Goal: Complete application form

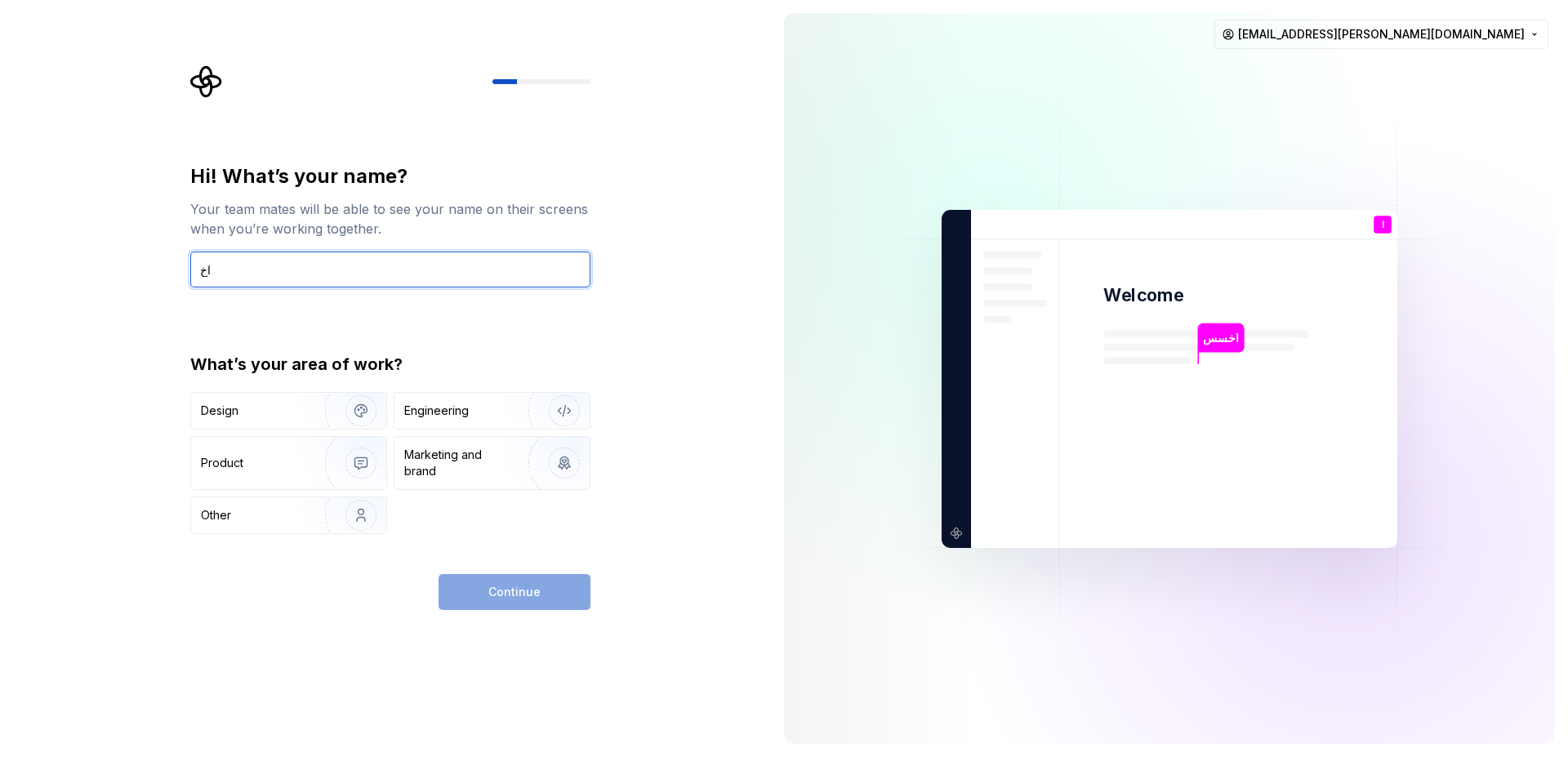
type input "ا"
type input "Hossam"
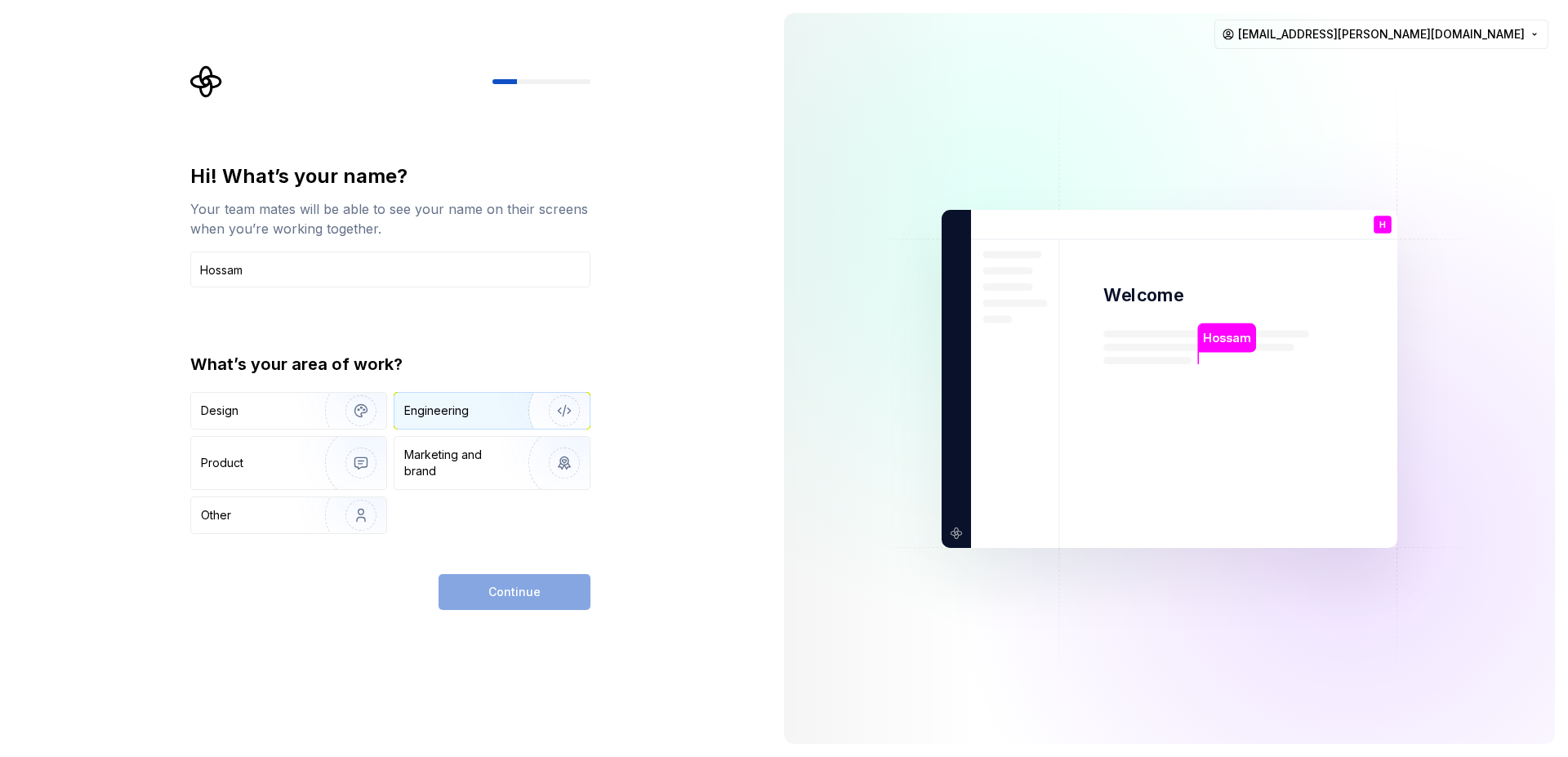
click at [436, 413] on div "Engineering" at bounding box center [436, 411] width 64 height 16
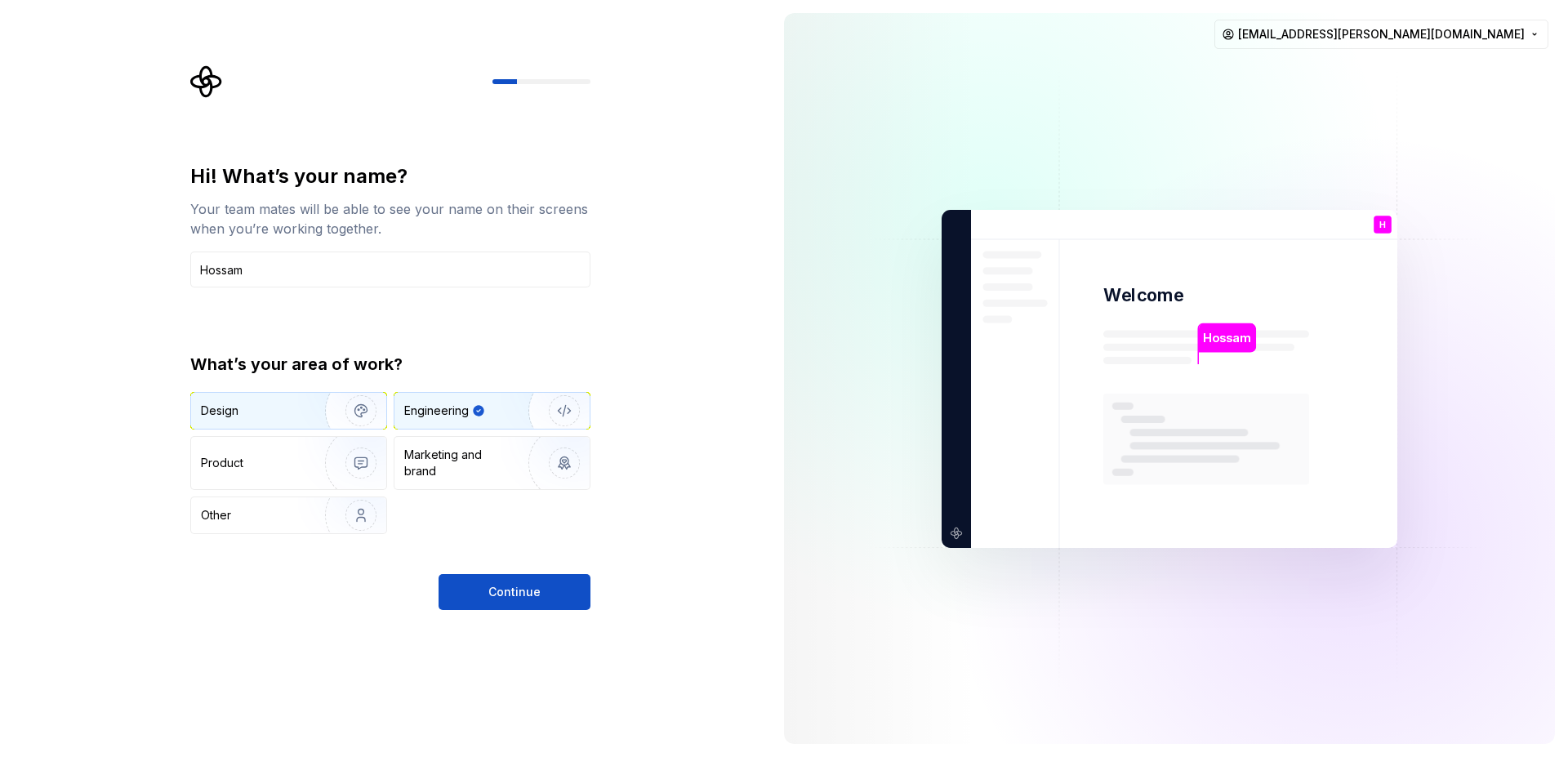
click at [310, 421] on img "button" at bounding box center [350, 411] width 105 height 109
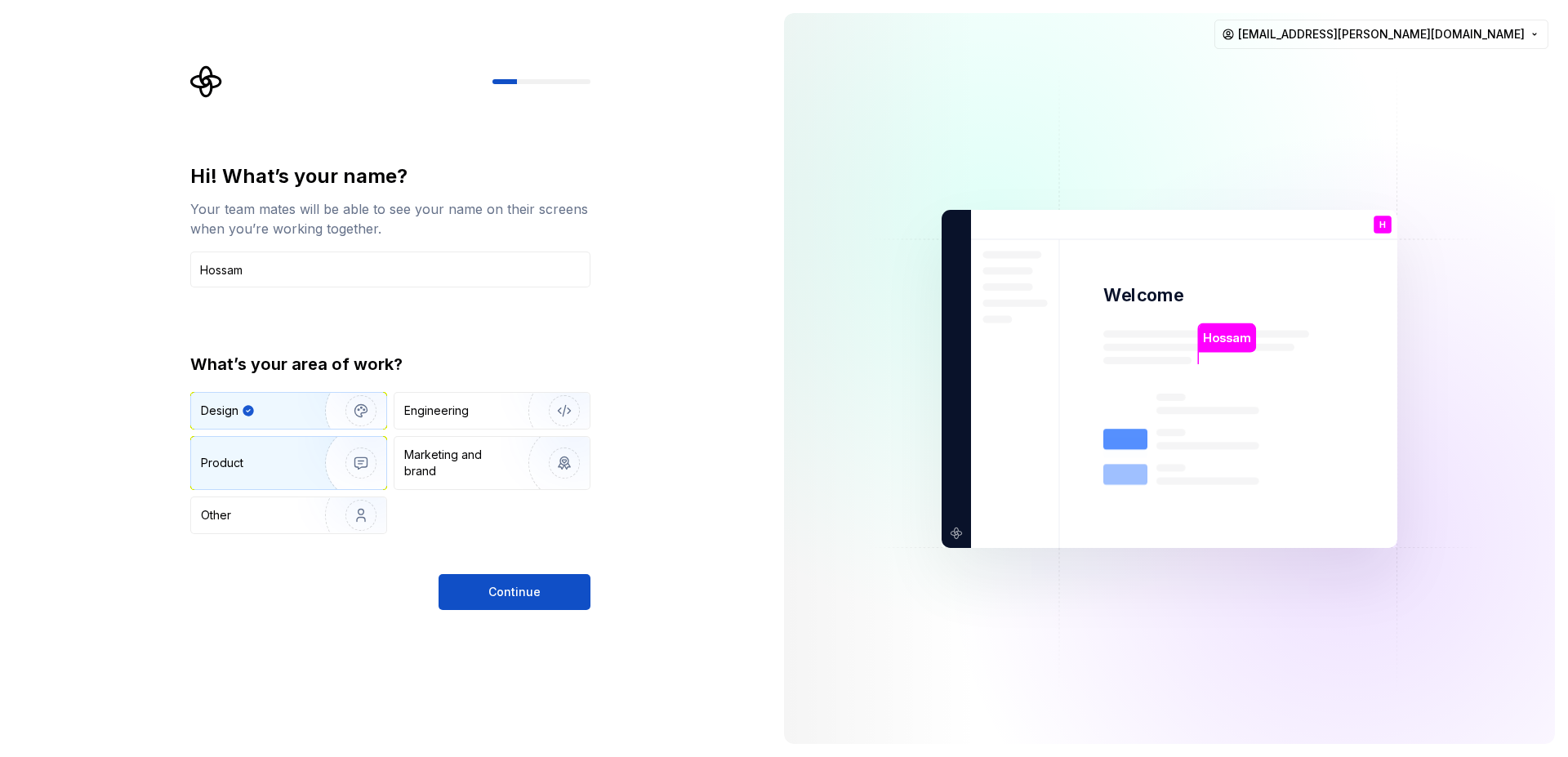
click at [292, 448] on div "Product" at bounding box center [289, 463] width 195 height 52
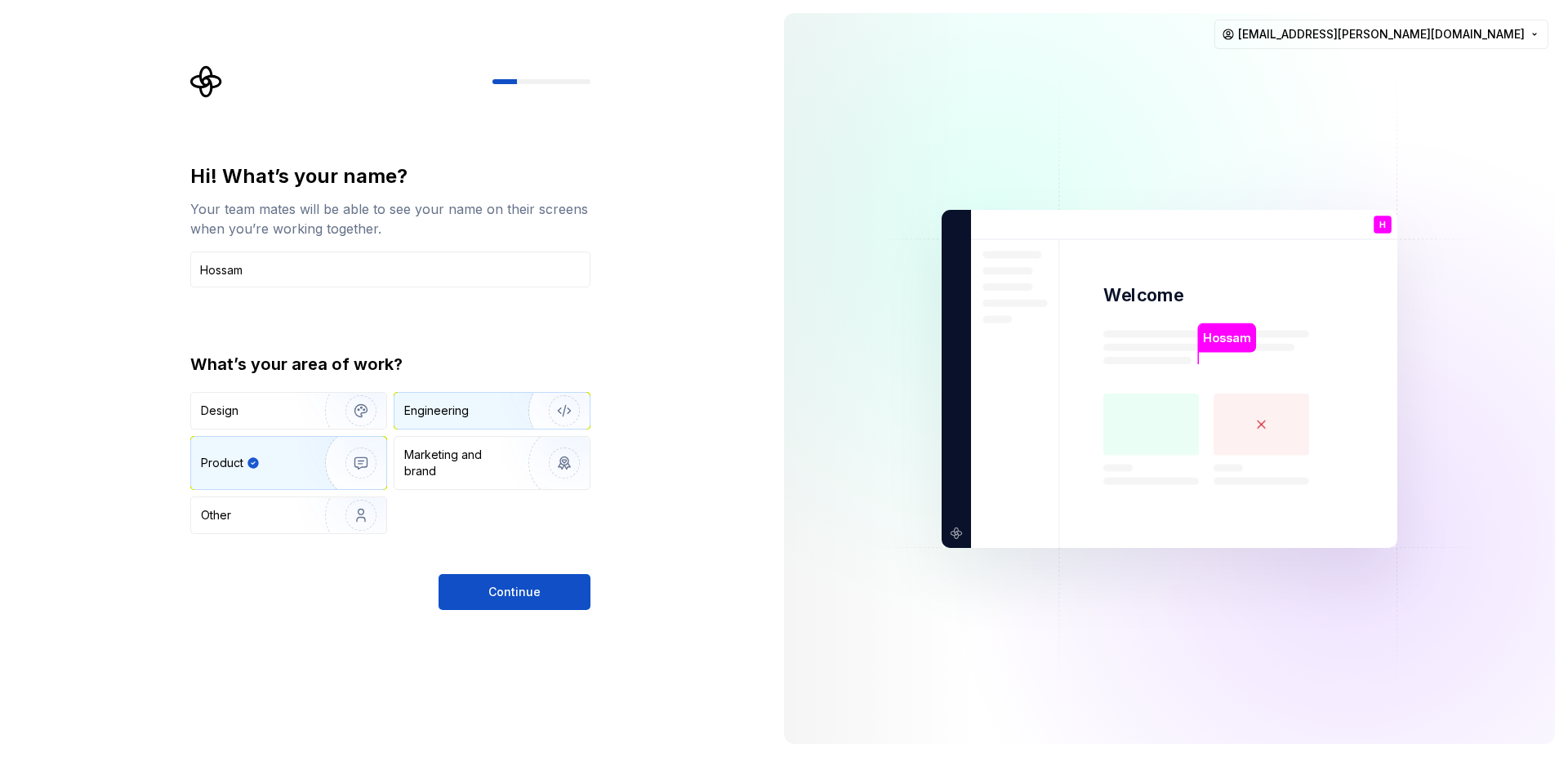
click at [453, 421] on div "Engineering" at bounding box center [492, 411] width 195 height 36
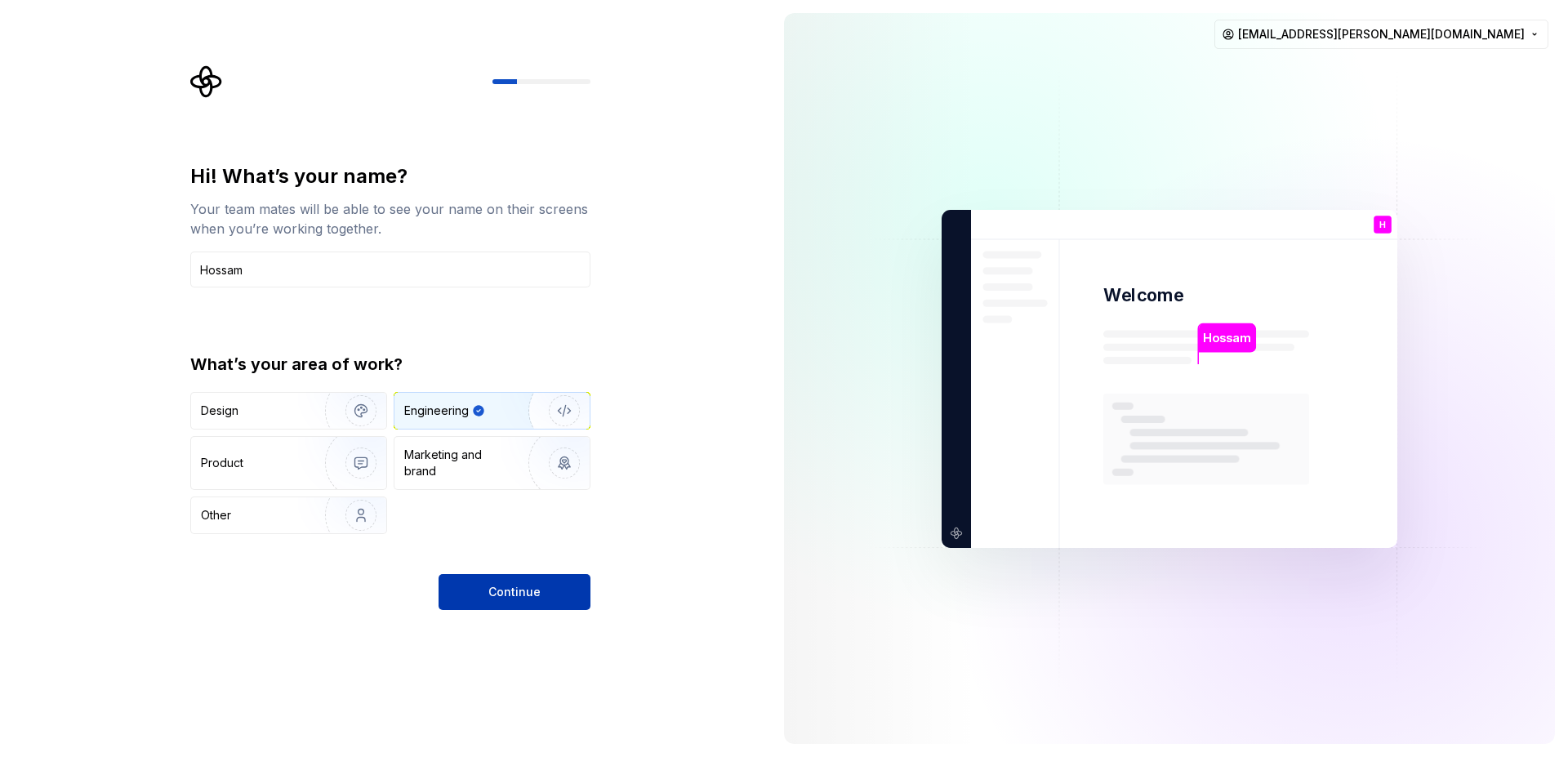
click at [506, 582] on button "Continue" at bounding box center [514, 592] width 152 height 36
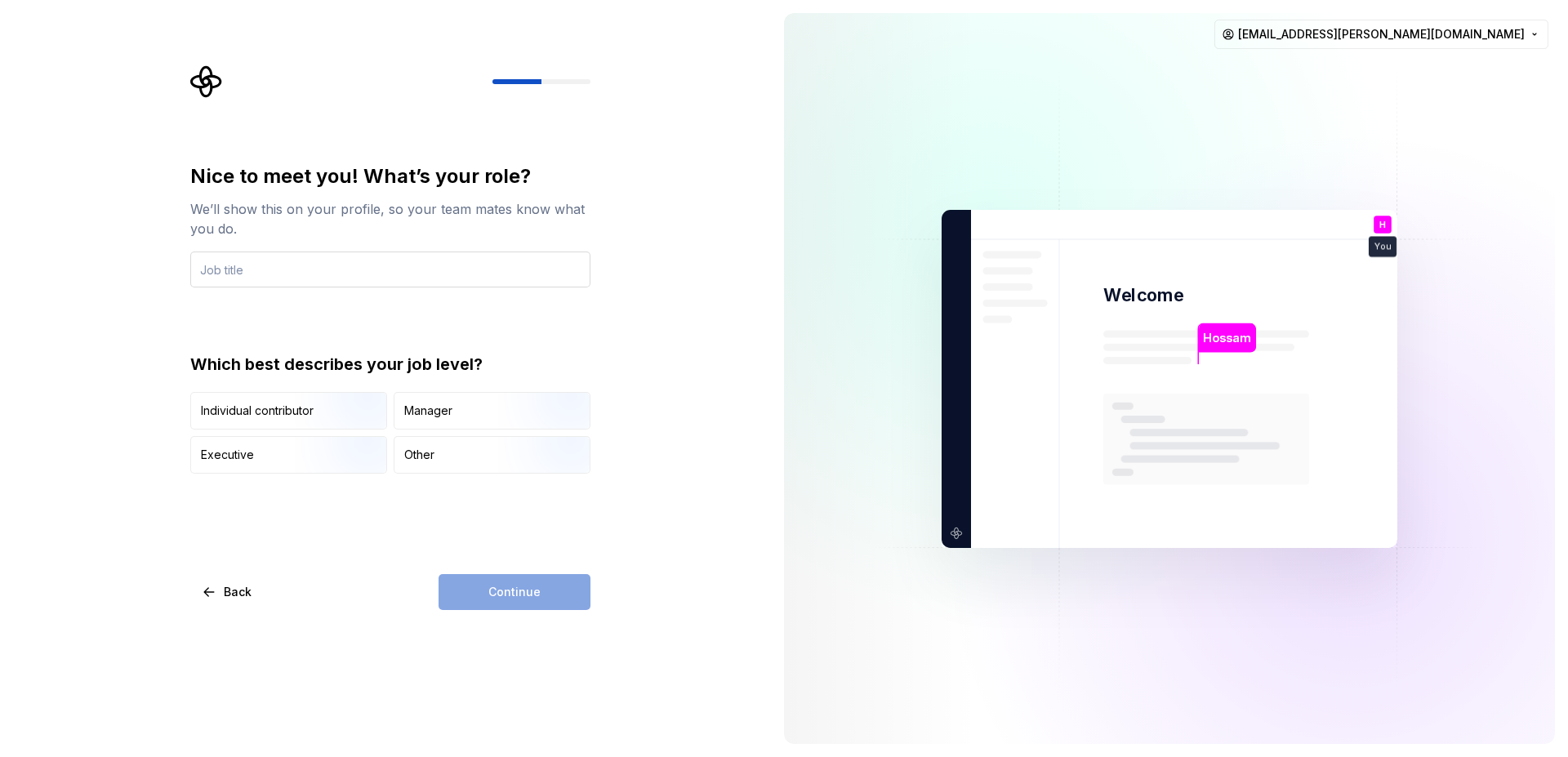
click at [263, 274] on input "text" at bounding box center [390, 269] width 400 height 36
click at [230, 576] on button "Back" at bounding box center [228, 592] width 75 height 36
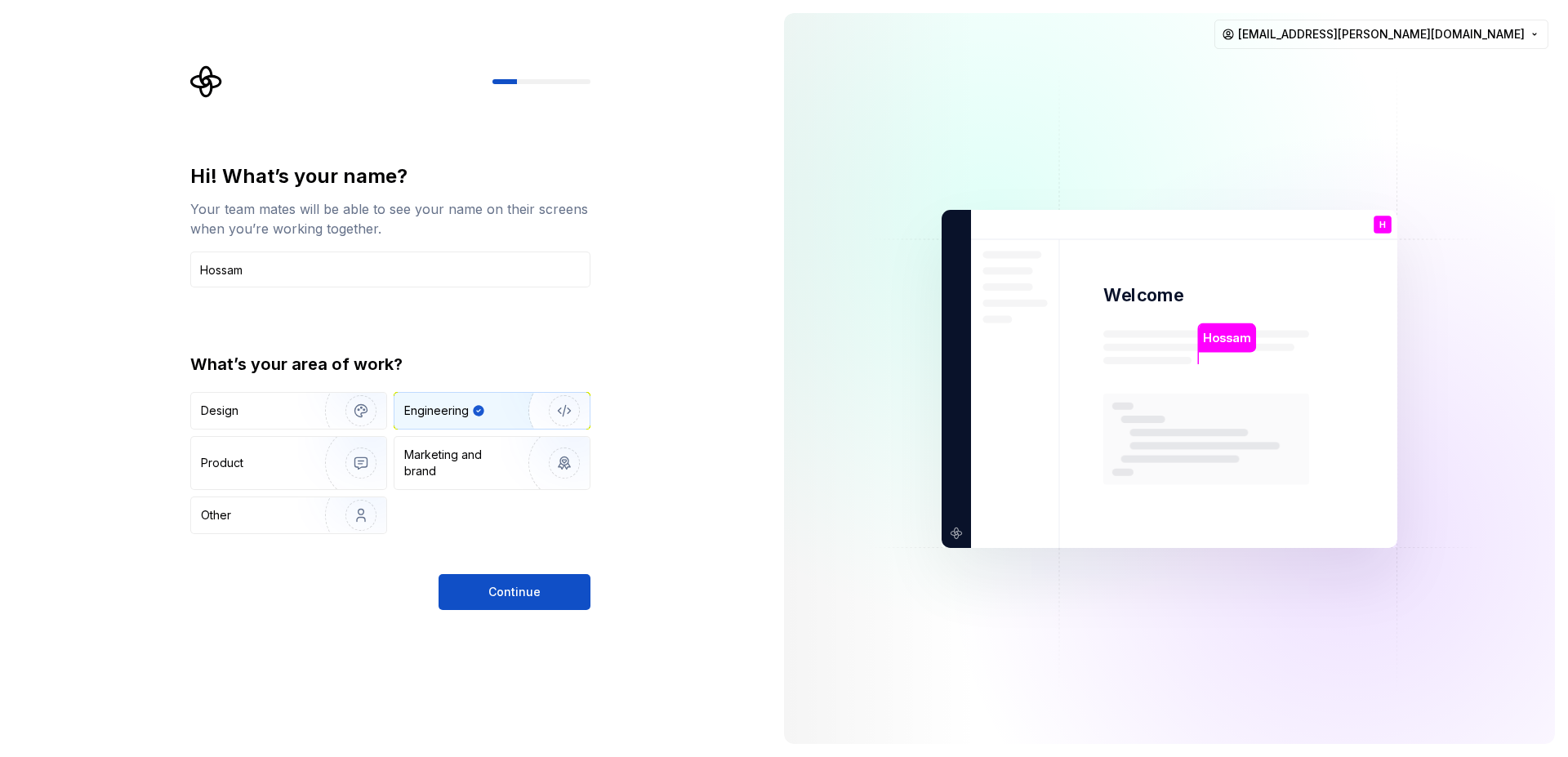
click at [267, 574] on div "Continue" at bounding box center [390, 592] width 400 height 36
click at [533, 595] on span "Continue" at bounding box center [514, 592] width 52 height 16
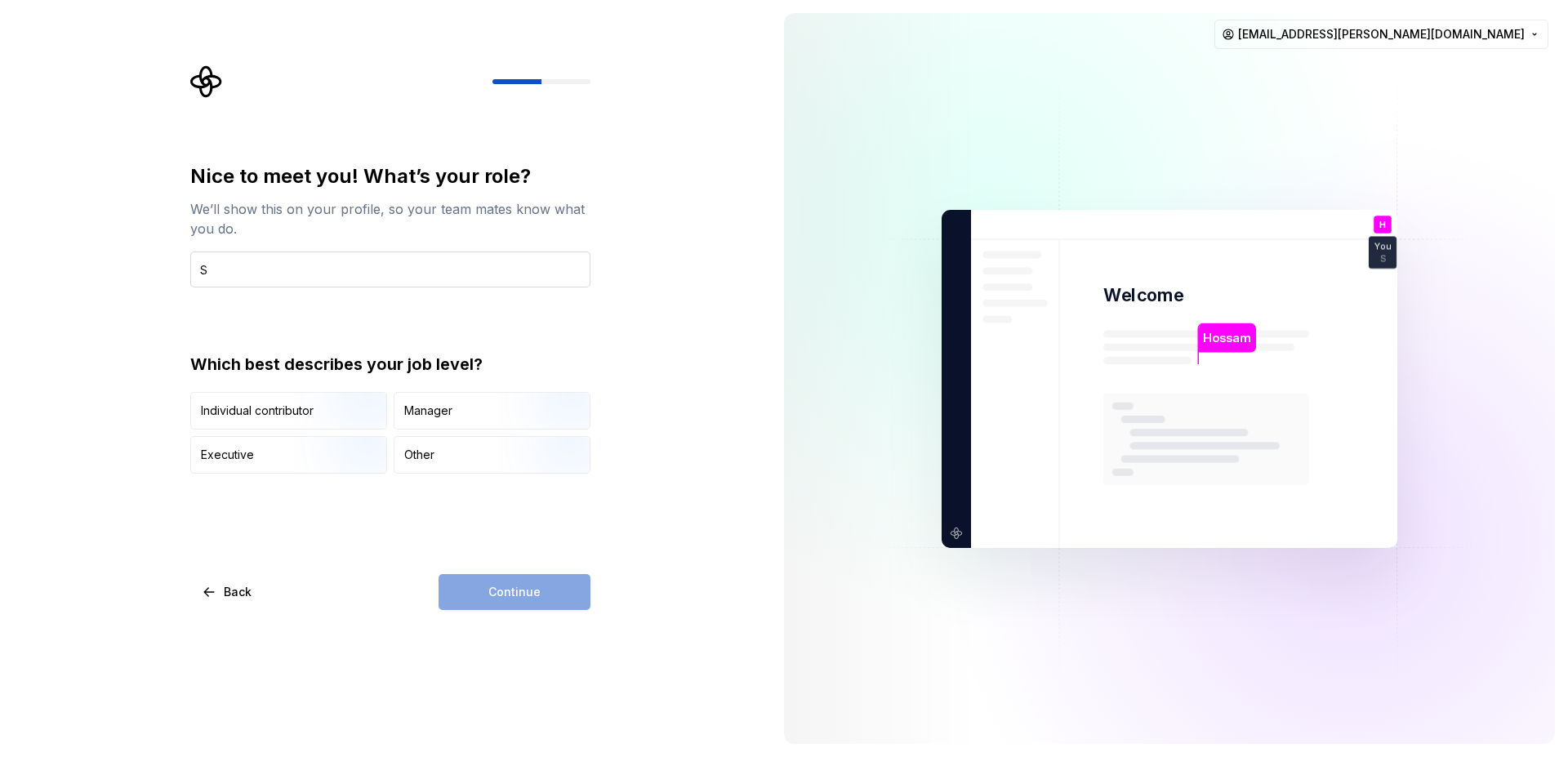
type input "software developer (odoo-python- other)"
click at [456, 540] on div "Nice to meet you! What’s your role? We’ll show this on your profile, so your te…" at bounding box center [390, 387] width 400 height 447
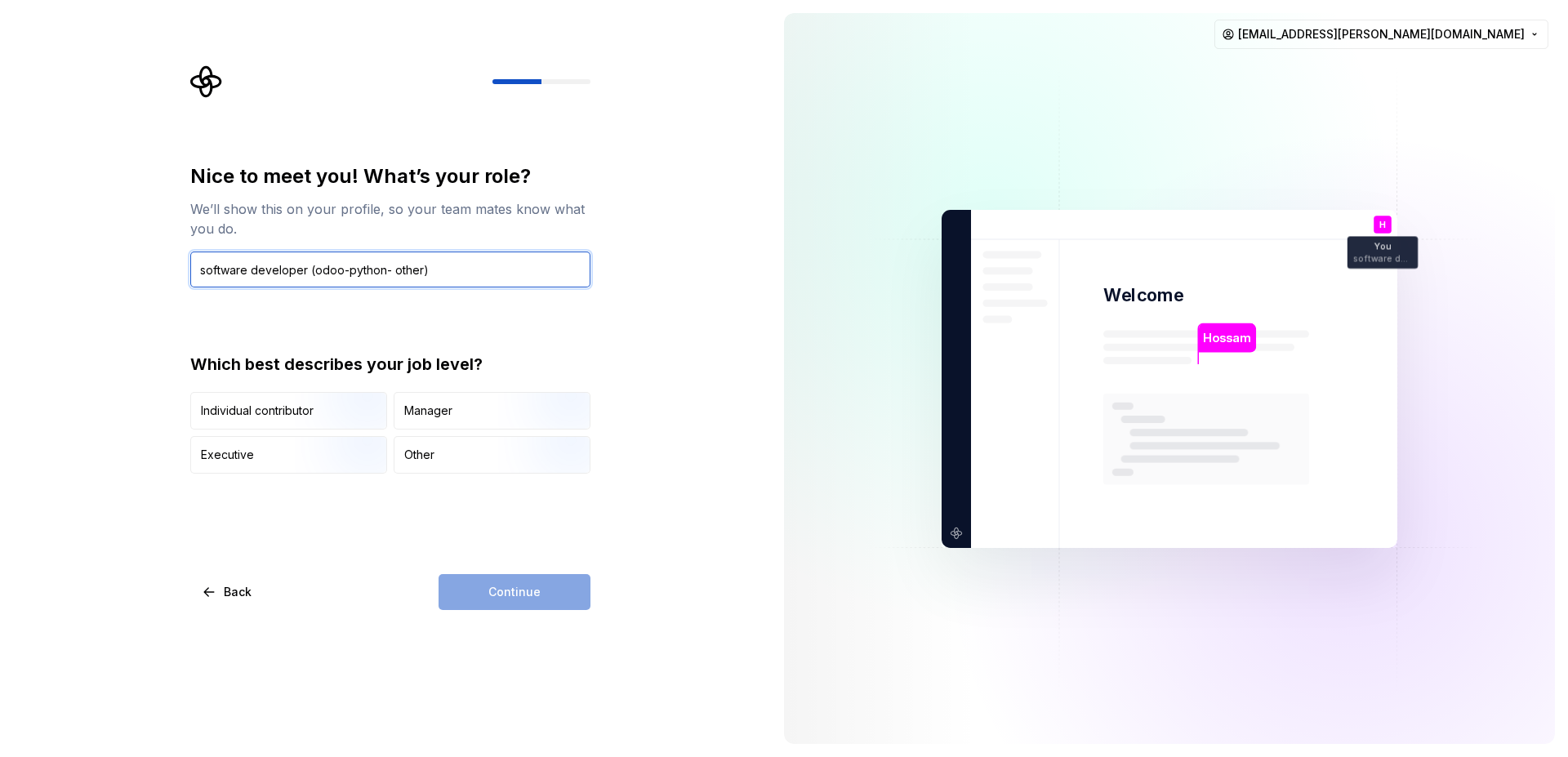
drag, startPoint x: 360, startPoint y: 276, endPoint x: 342, endPoint y: 294, distance: 25.5
click at [342, 294] on div "Nice to meet you! What’s your role? We’ll show this on your profile, so your te…" at bounding box center [390, 319] width 400 height 310
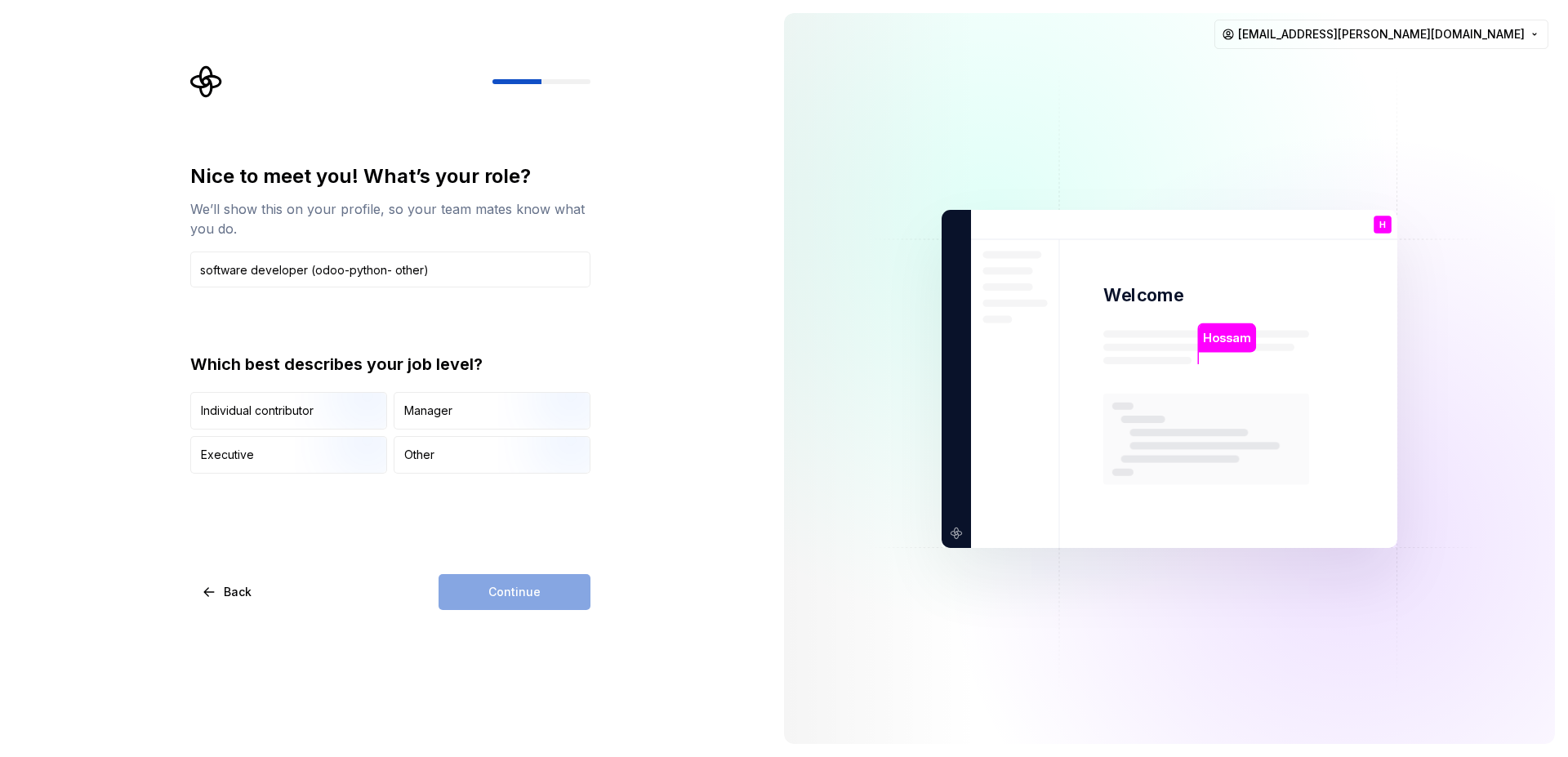
drag, startPoint x: 287, startPoint y: 445, endPoint x: 146, endPoint y: 436, distance: 141.3
click at [145, 438] on div "Nice to meet you! What’s your role? We’ll show this on your profile, so your te…" at bounding box center [386, 378] width 771 height 757
click at [426, 455] on div "Other" at bounding box center [420, 455] width 30 height 16
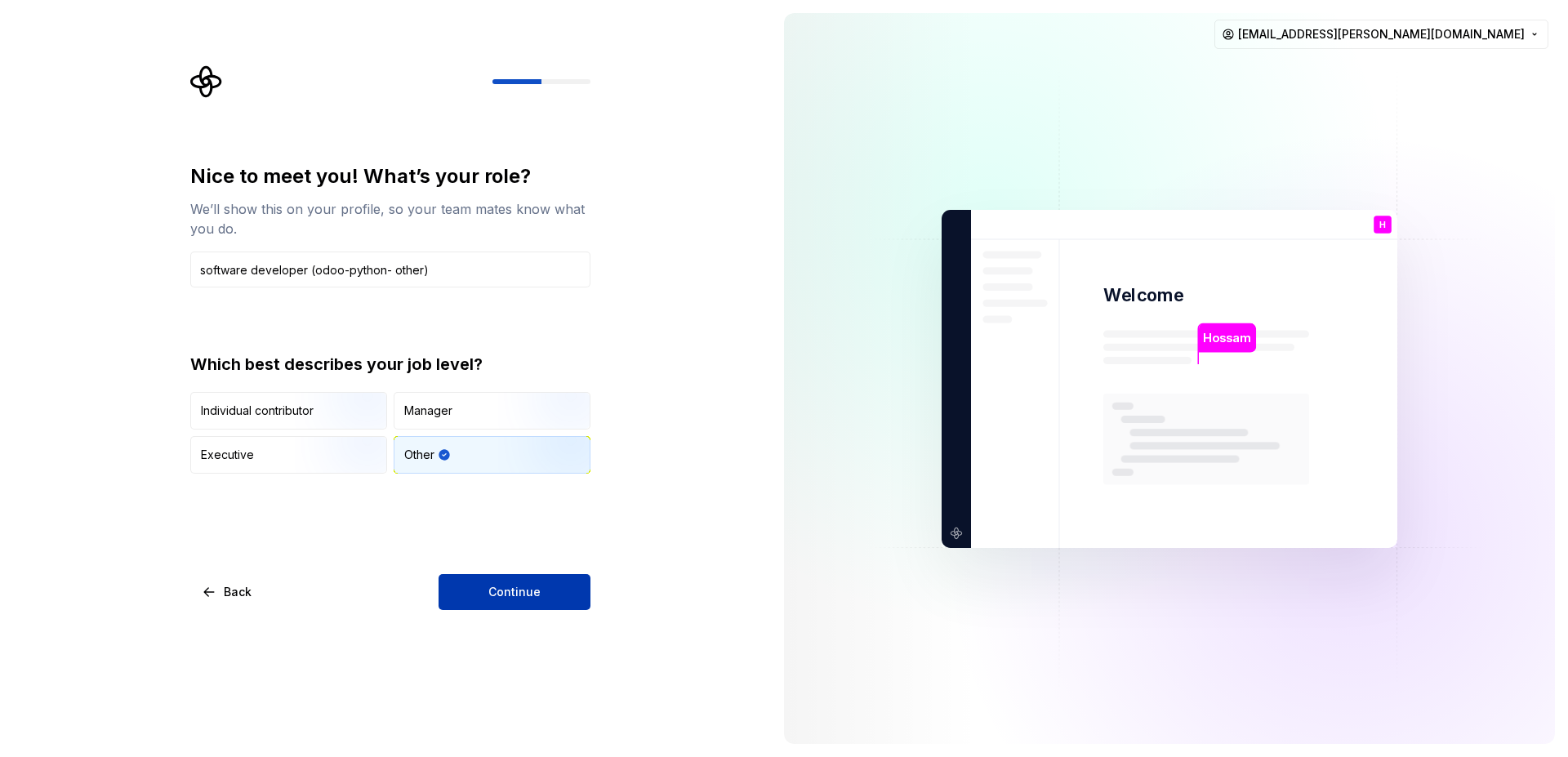
click at [514, 588] on span "Continue" at bounding box center [514, 592] width 52 height 16
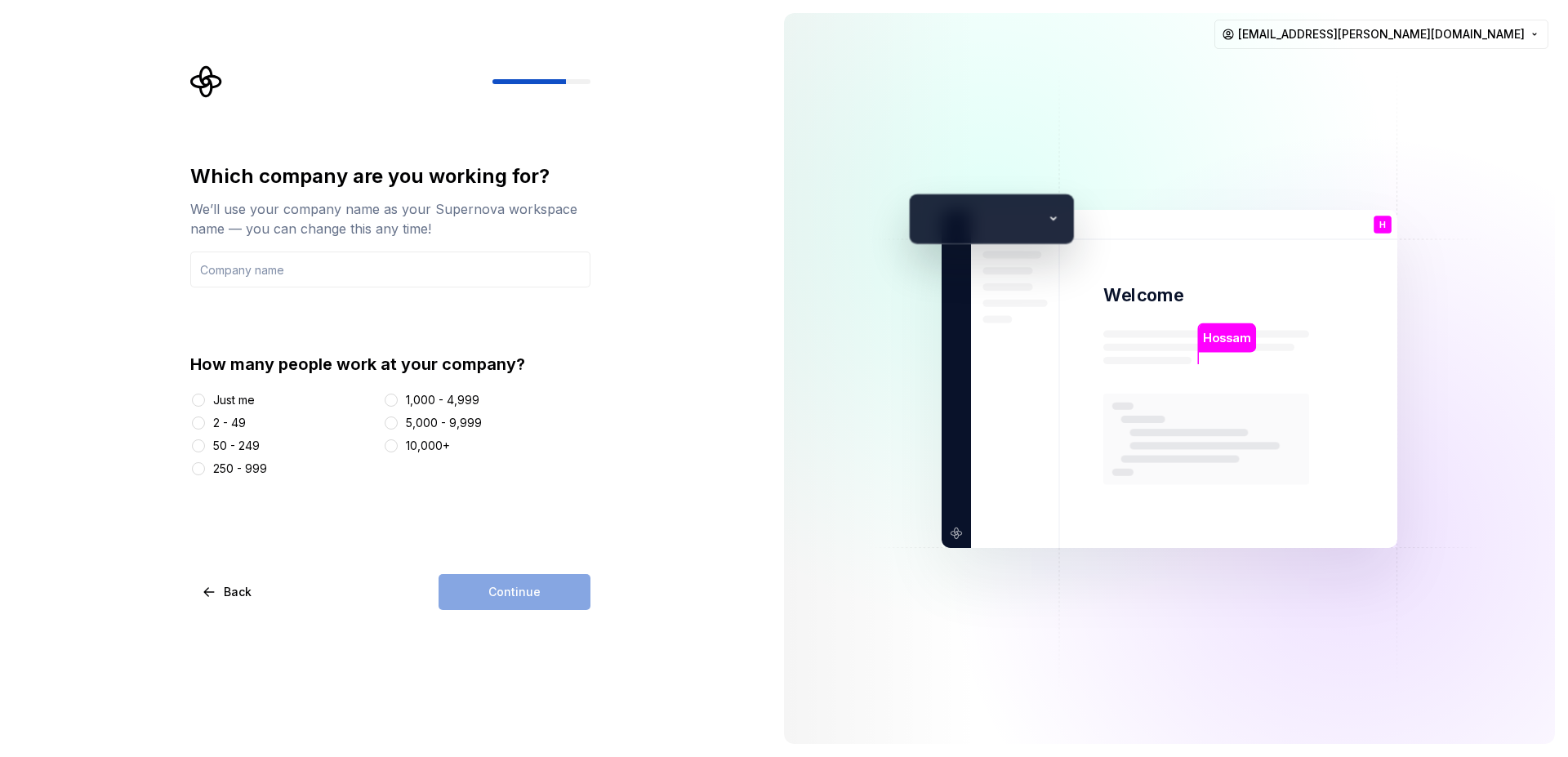
click at [229, 427] on div "2 - 49" at bounding box center [229, 423] width 33 height 16
click at [205, 427] on button "2 - 49" at bounding box center [199, 423] width 13 height 13
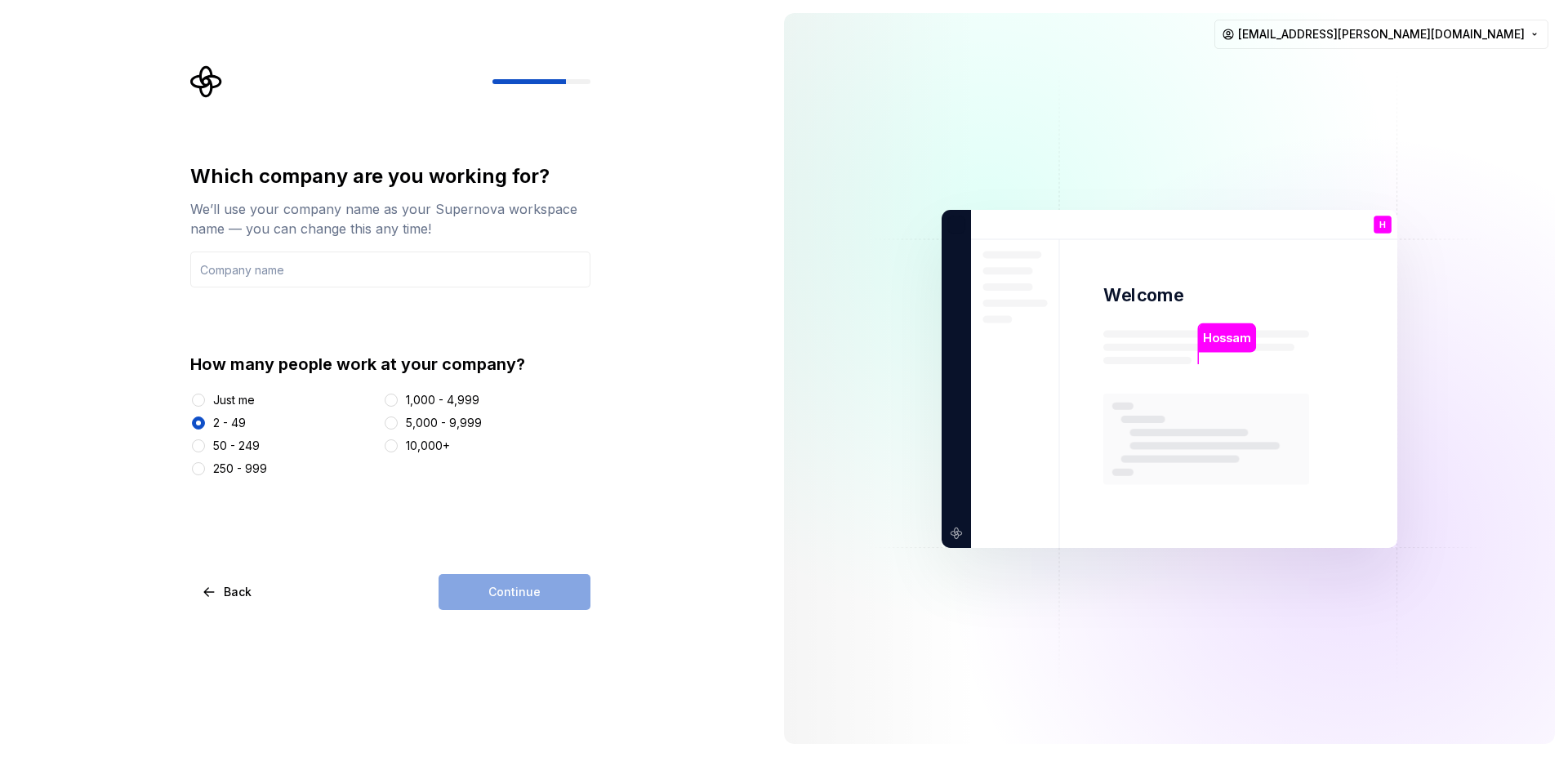
click at [229, 438] on div "50 - 249" at bounding box center [236, 446] width 47 height 16
click at [205, 439] on button "50 - 249" at bounding box center [199, 446] width 13 height 13
click at [233, 427] on div "2 - 49" at bounding box center [229, 423] width 33 height 16
click at [205, 427] on button "2 - 49" at bounding box center [199, 423] width 13 height 13
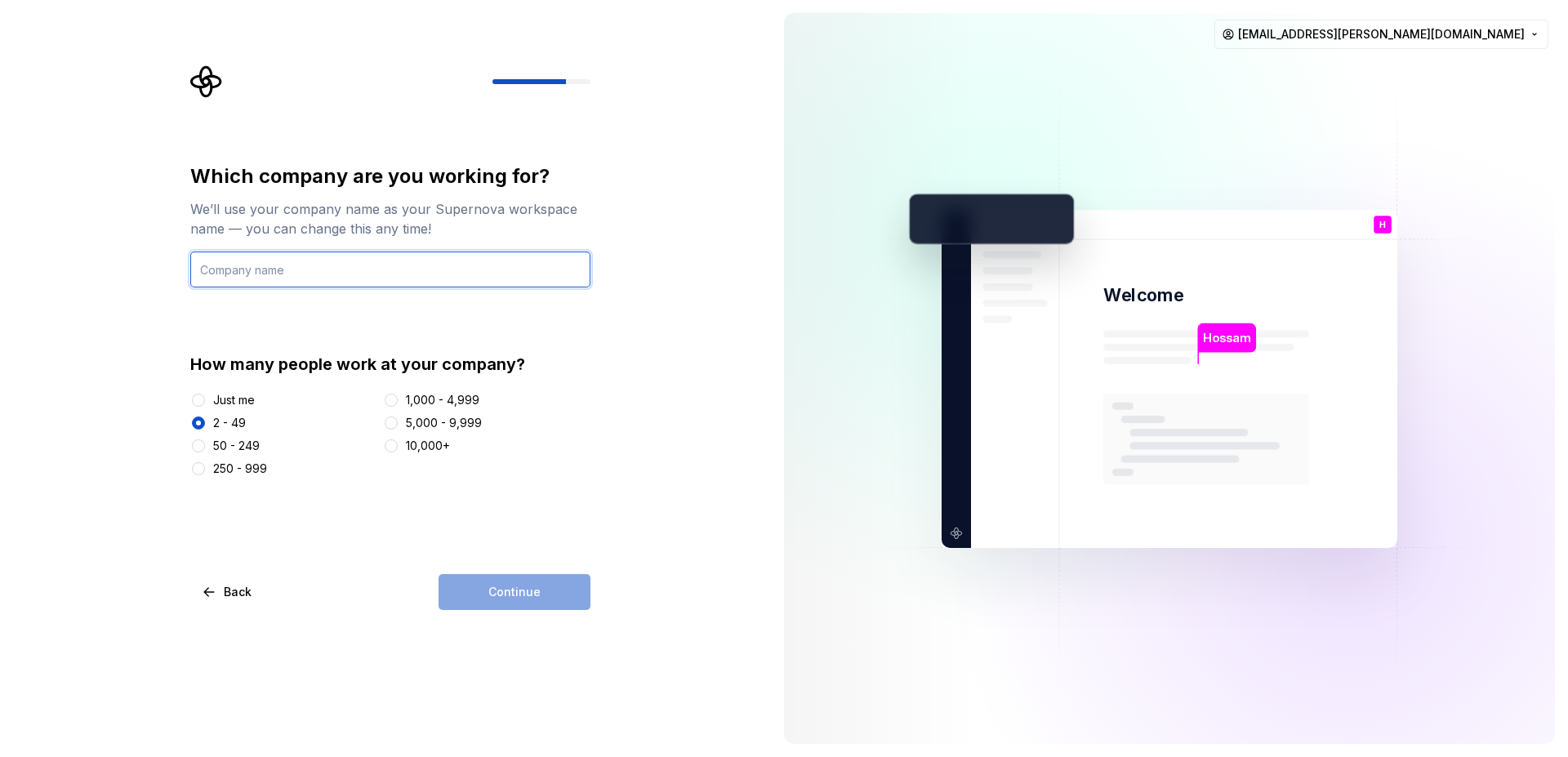
click at [283, 281] on input "text" at bounding box center [390, 269] width 400 height 36
type input "Upward"
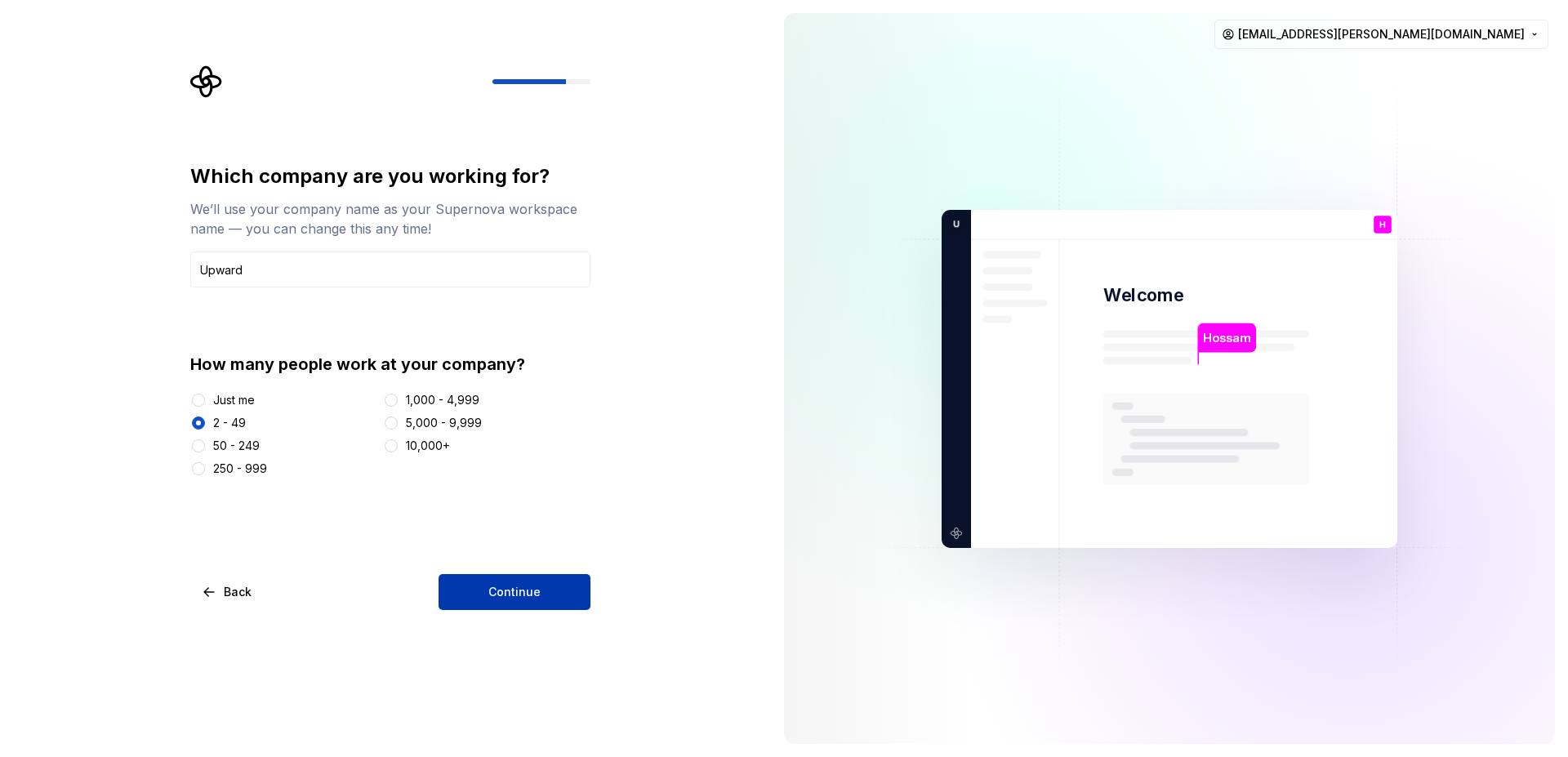
click at [494, 591] on span "Continue" at bounding box center [514, 592] width 52 height 16
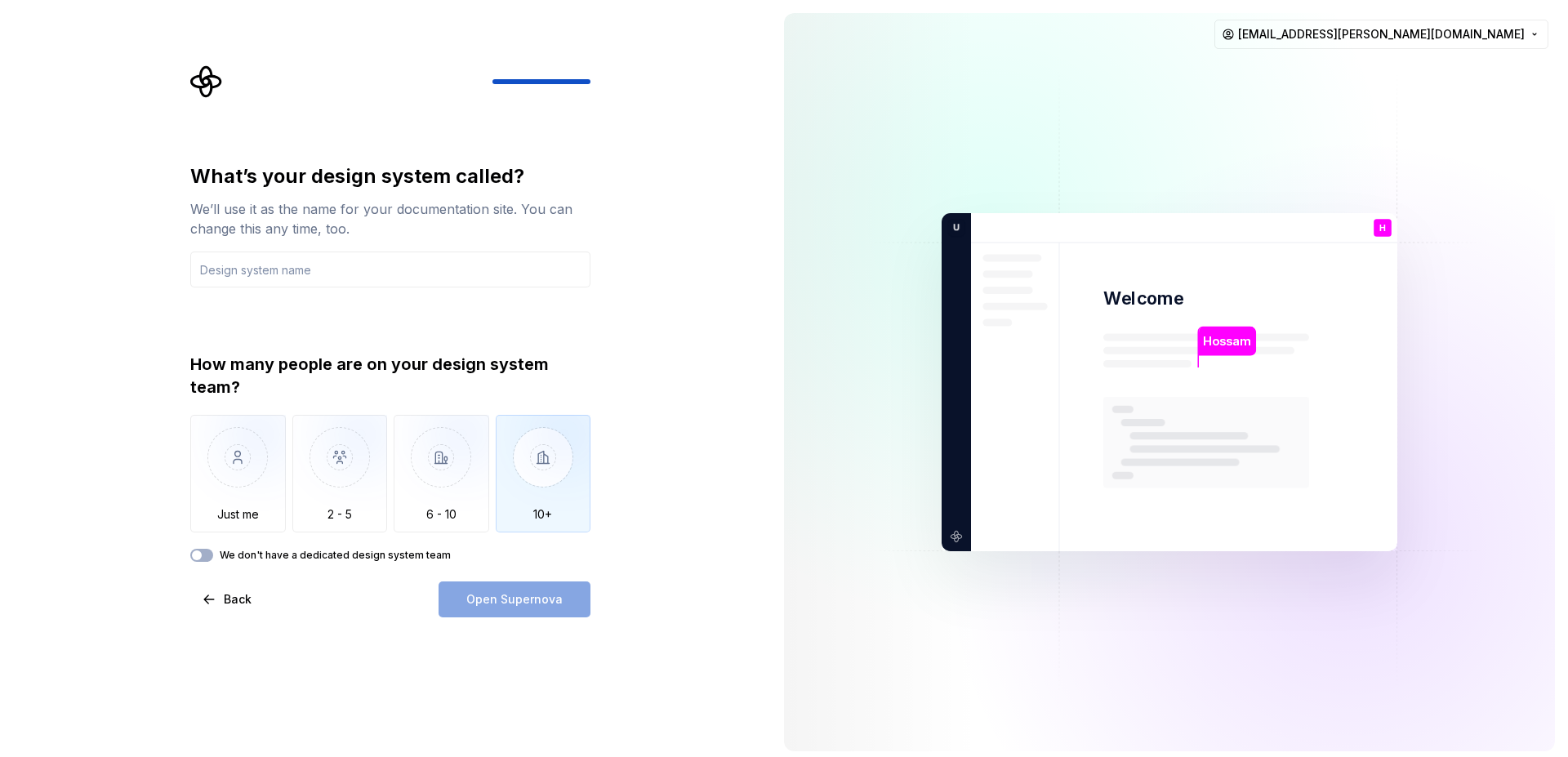
click at [528, 455] on img "button" at bounding box center [543, 470] width 96 height 109
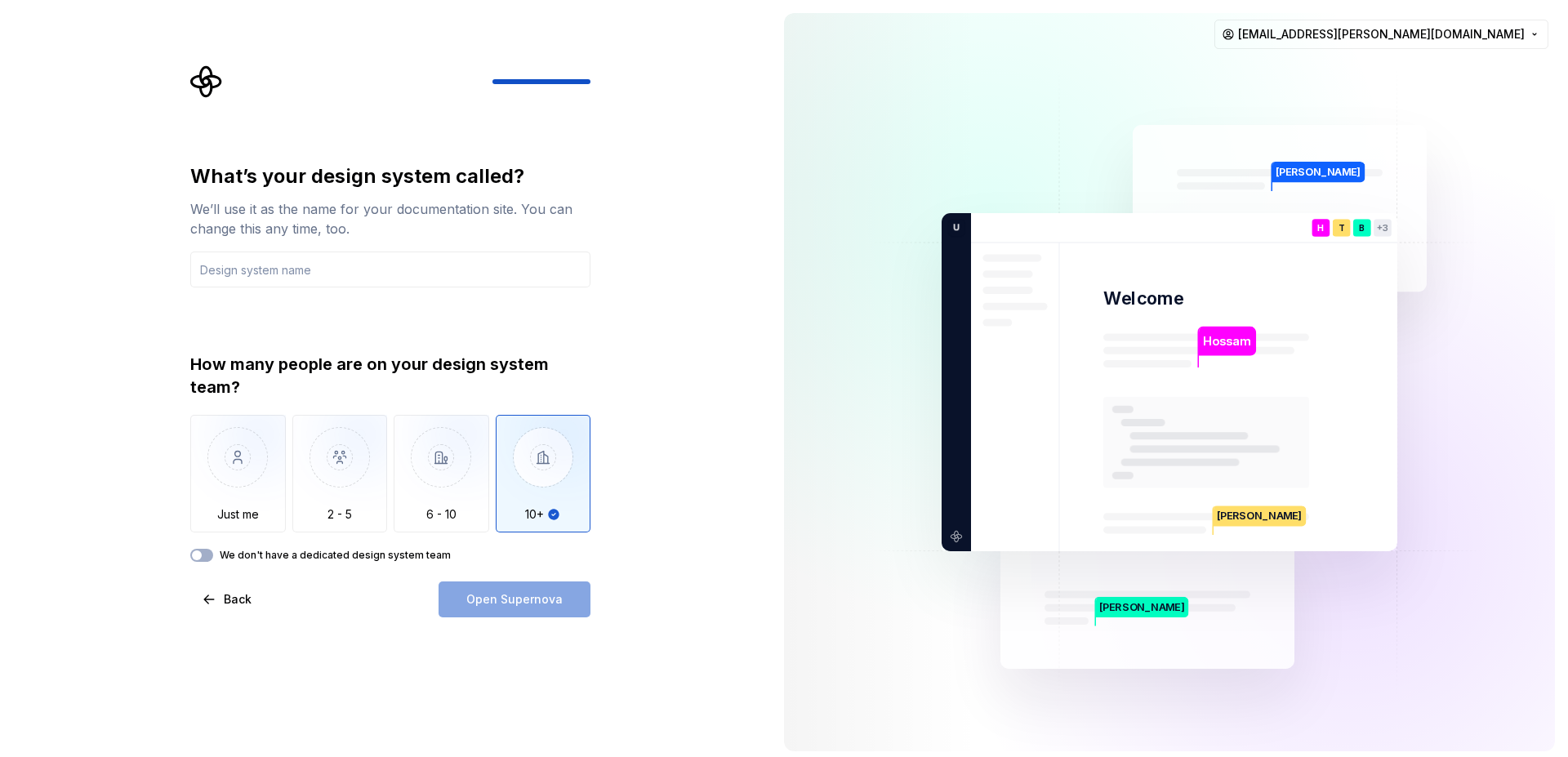
click at [524, 586] on div "Open Supernova" at bounding box center [514, 600] width 152 height 36
click at [305, 268] on input "text" at bounding box center [390, 269] width 400 height 36
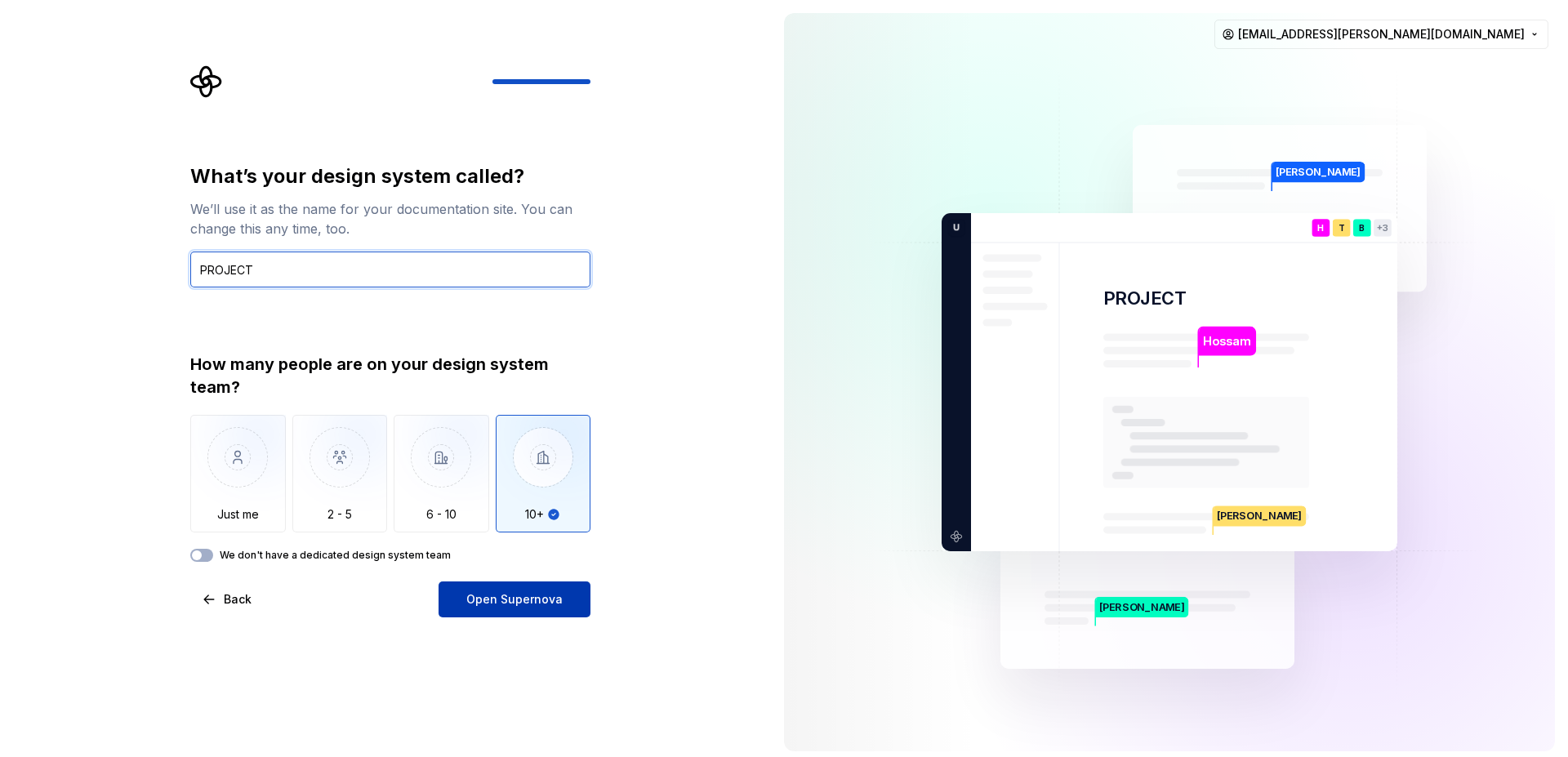
type input "PROJECT"
click at [505, 593] on span "Open Supernova" at bounding box center [514, 600] width 97 height 16
